Goal: Obtain resource: Download file/media

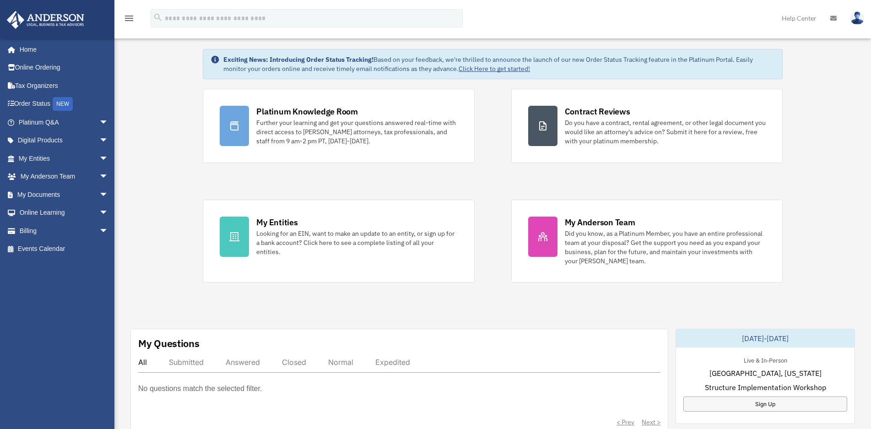
scroll to position [91, 0]
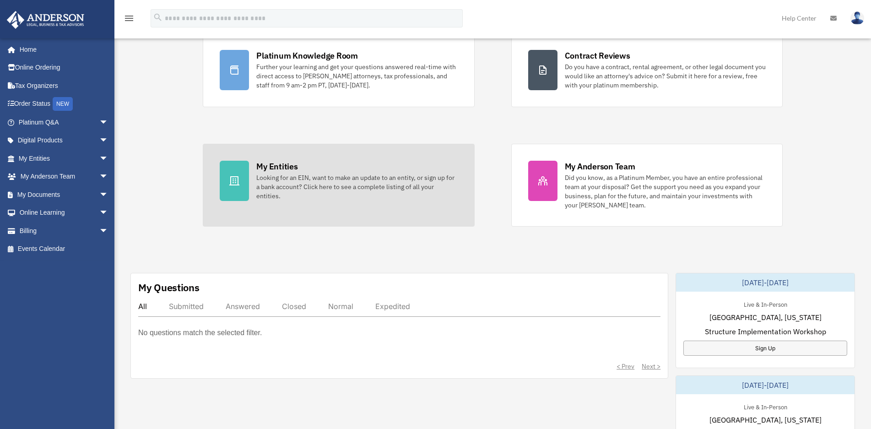
click at [280, 165] on div "My Entities" at bounding box center [276, 166] width 41 height 11
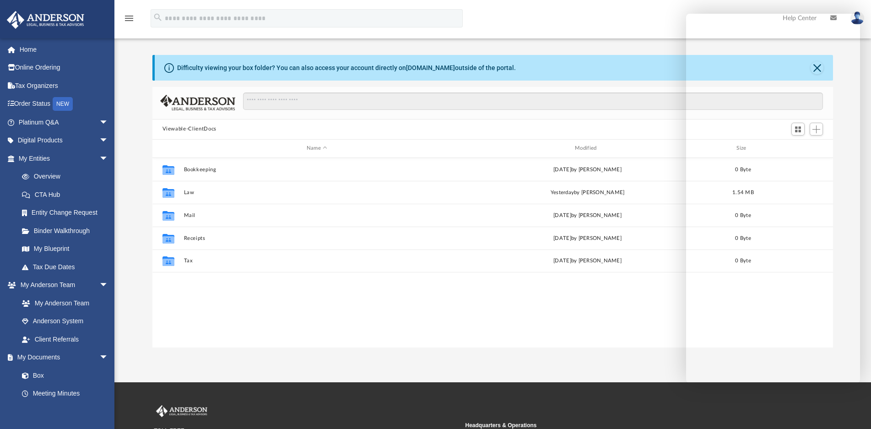
scroll to position [46, 0]
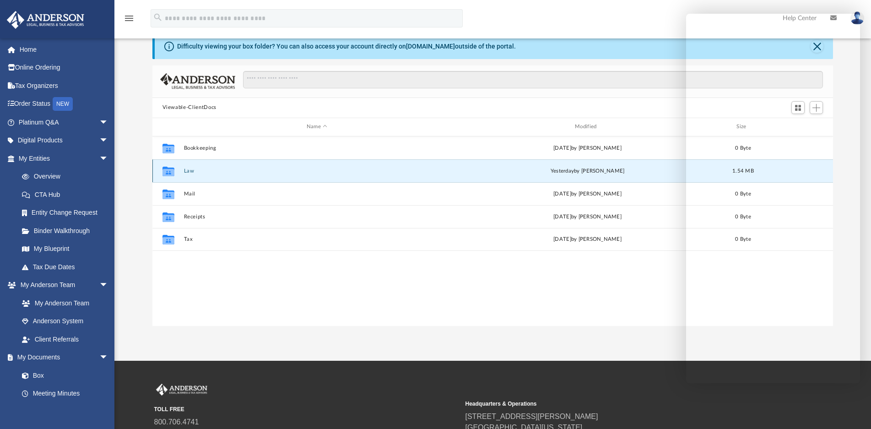
click at [188, 173] on button "Law" at bounding box center [316, 171] width 266 height 6
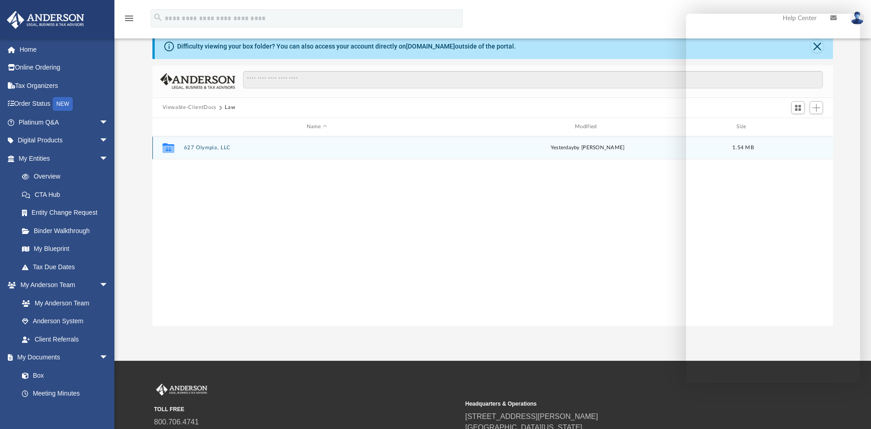
click at [219, 149] on button "627 Olympia, LLC" at bounding box center [316, 148] width 266 height 6
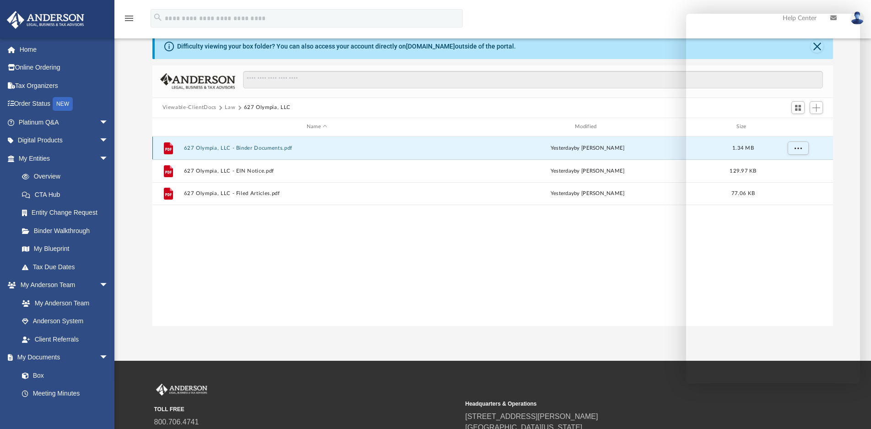
click at [259, 149] on button "627 Olympia, LLC - Binder Documents.pdf" at bounding box center [316, 148] width 266 height 6
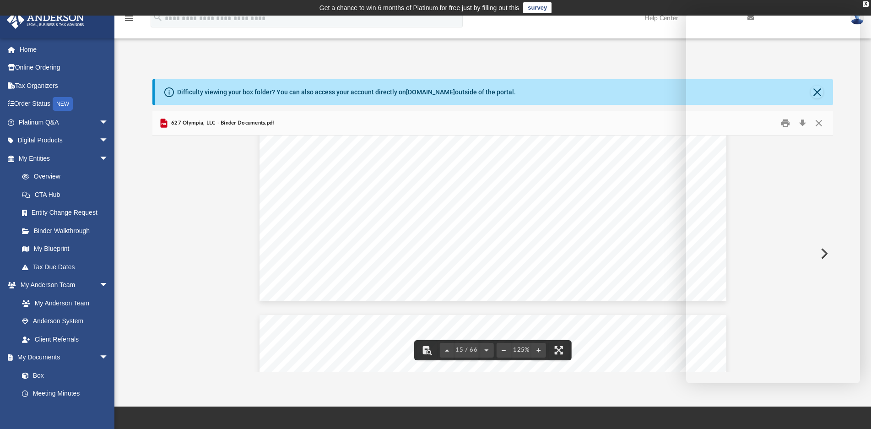
scroll to position [9058, 0]
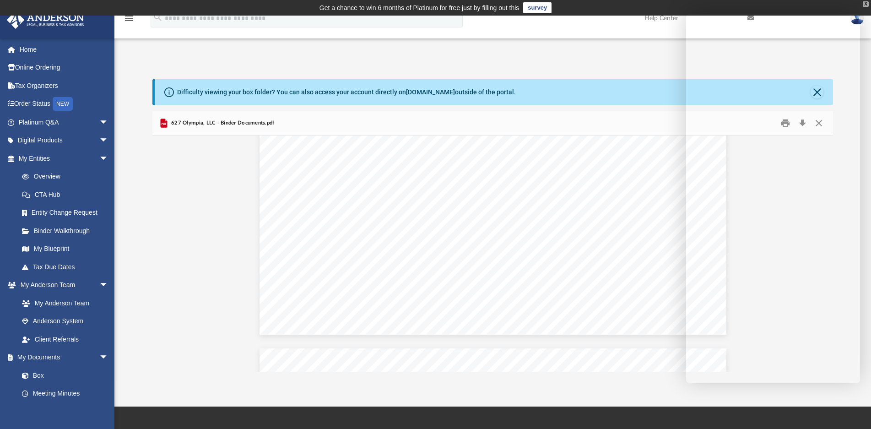
click at [864, 5] on div "X" at bounding box center [865, 3] width 6 height 5
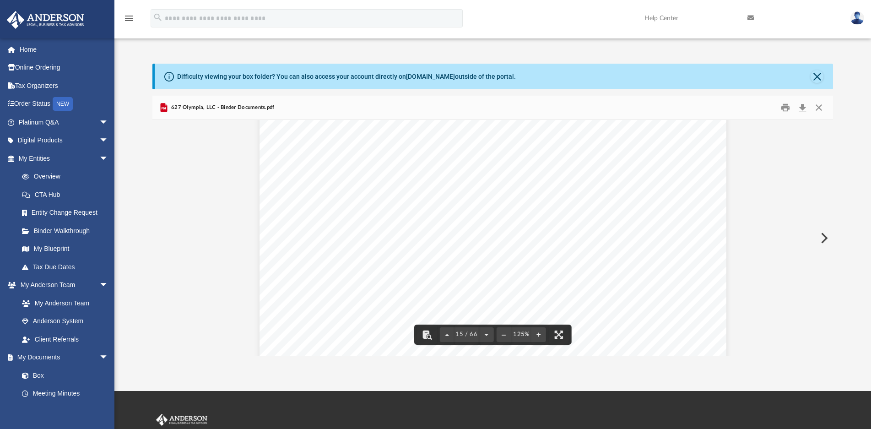
scroll to position [8783, 0]
click at [37, 123] on link "Platinum Q&A arrow_drop_down" at bounding box center [64, 122] width 116 height 18
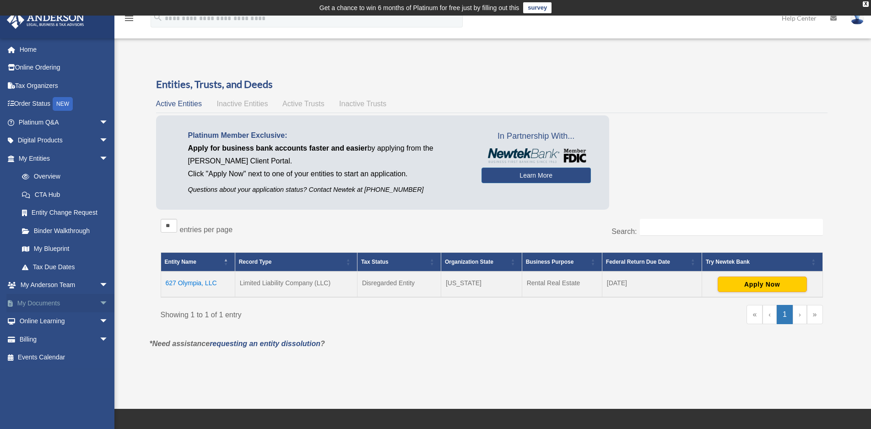
click at [48, 304] on link "My Documents arrow_drop_down" at bounding box center [64, 303] width 116 height 18
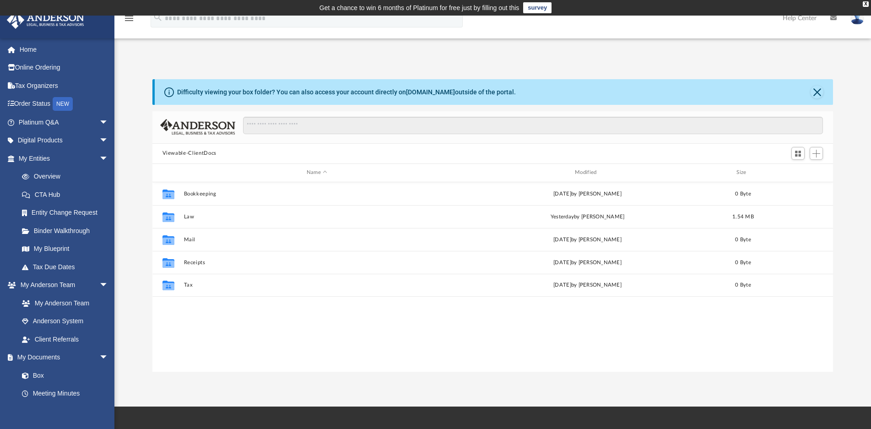
scroll to position [200, 672]
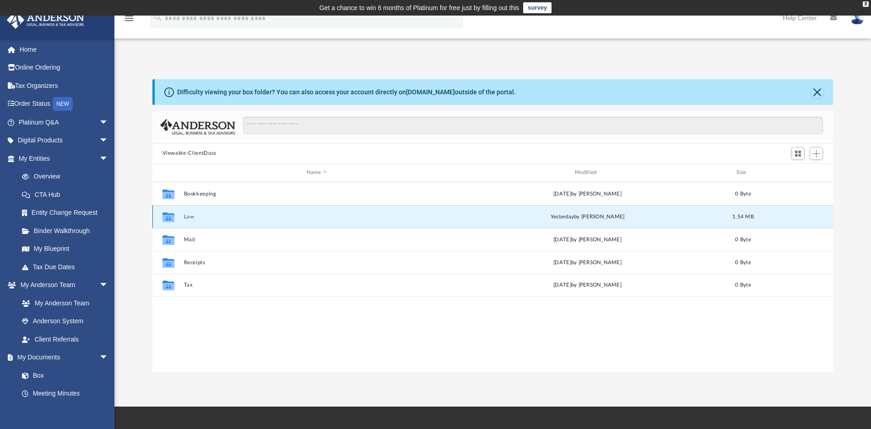
click at [185, 215] on button "Law" at bounding box center [316, 217] width 266 height 6
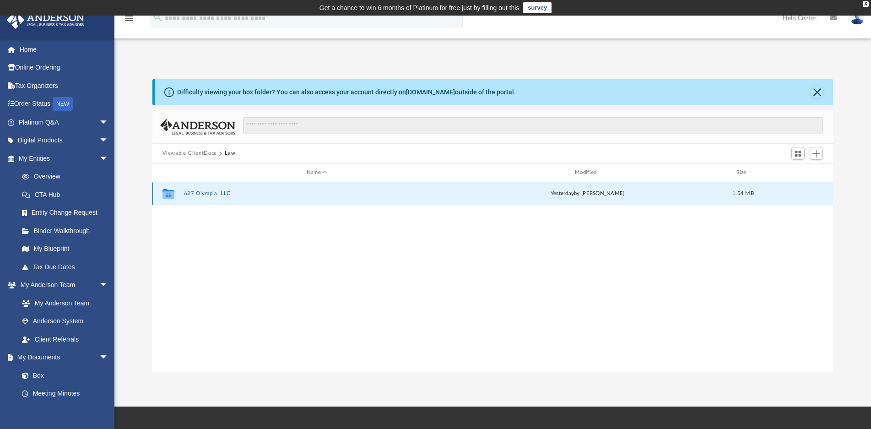
click at [201, 191] on button "627 Olympia, LLC" at bounding box center [316, 193] width 266 height 6
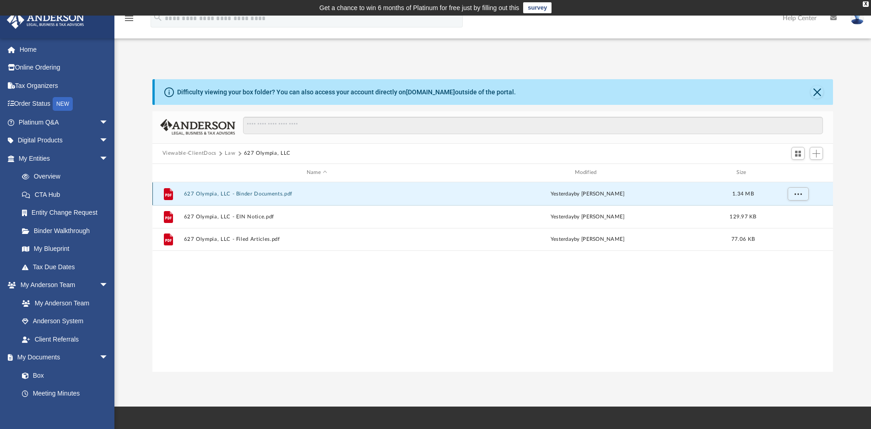
click at [253, 194] on button "627 Olympia, LLC - Binder Documents.pdf" at bounding box center [316, 194] width 266 height 6
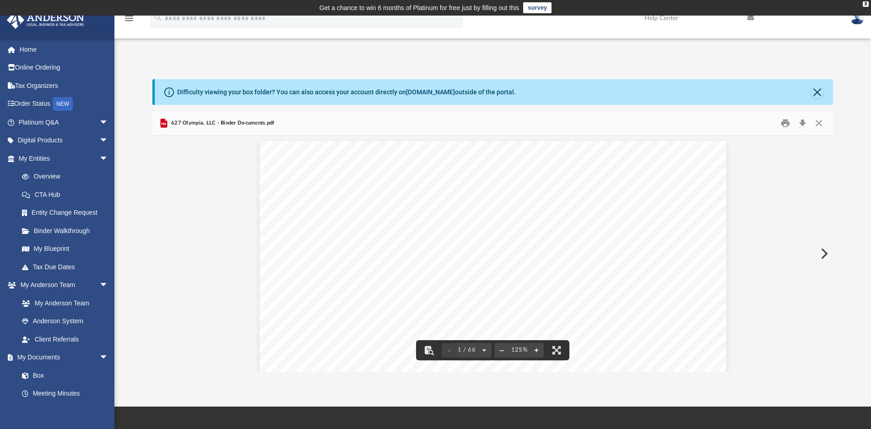
scroll to position [0, 0]
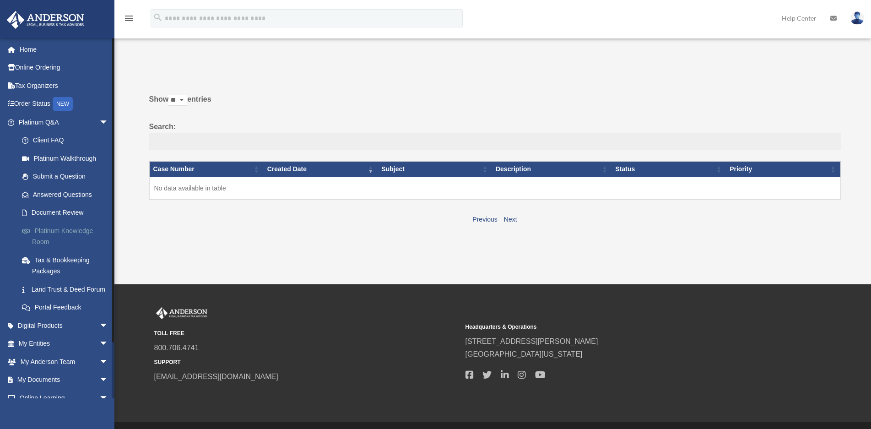
click at [58, 232] on link "Platinum Knowledge Room" at bounding box center [67, 235] width 109 height 29
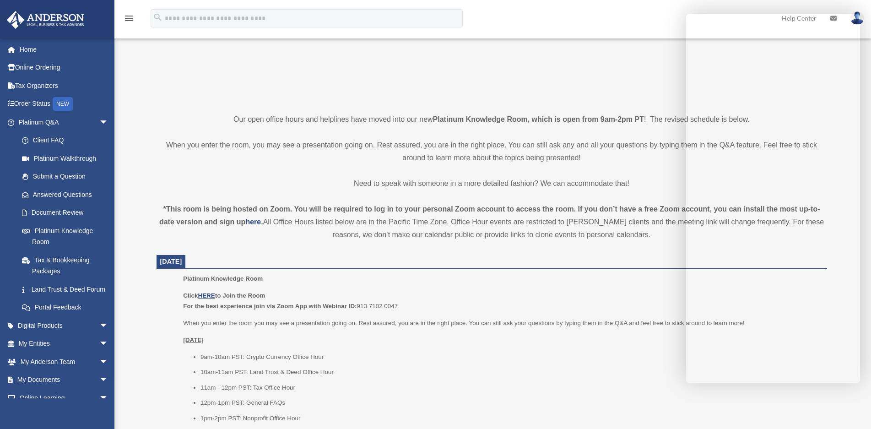
scroll to position [229, 0]
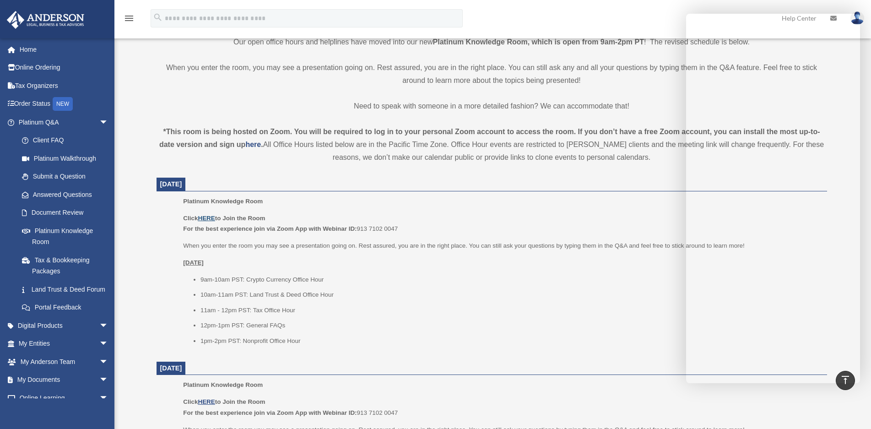
click at [210, 216] on u "HERE" at bounding box center [206, 218] width 17 height 7
